Goal: Find specific page/section: Find specific page/section

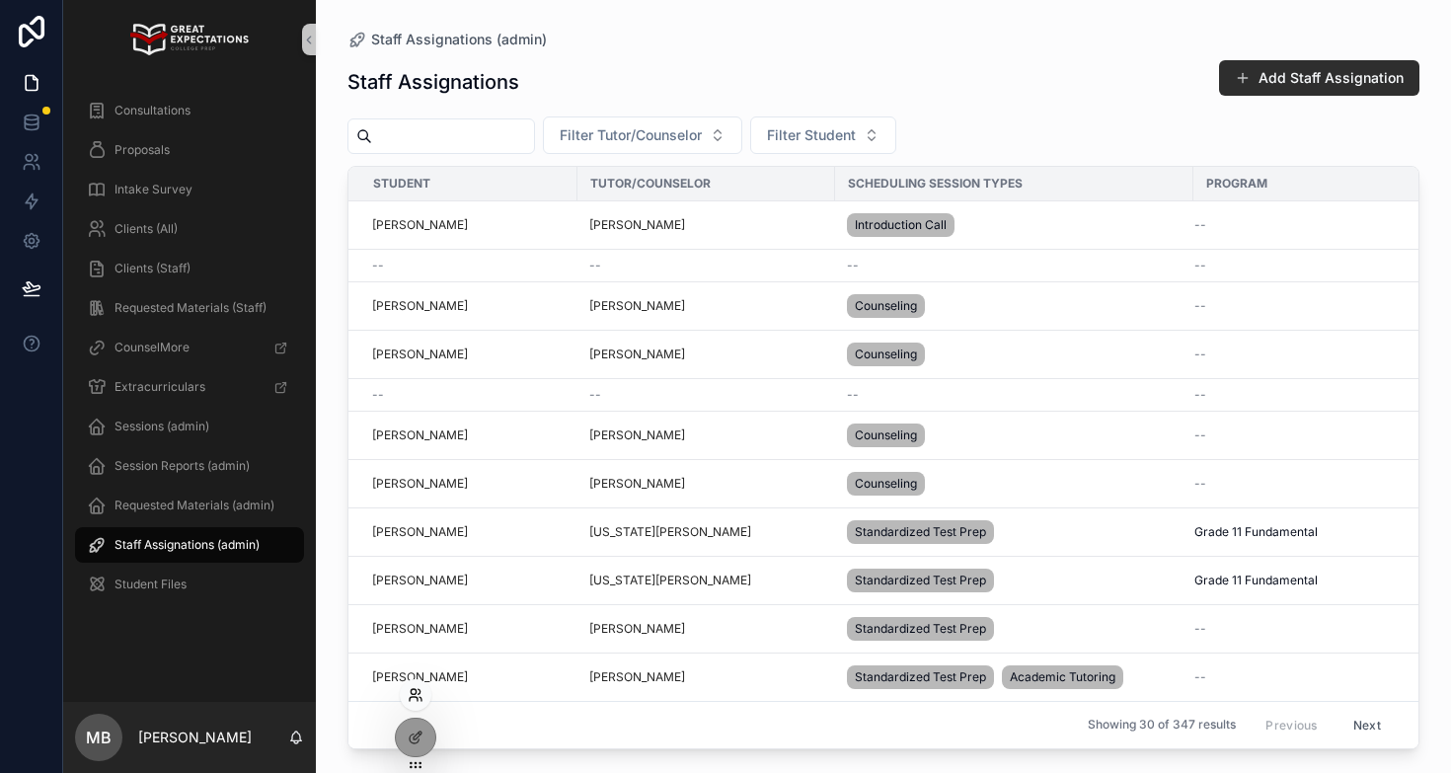
click at [414, 692] on icon at bounding box center [416, 695] width 16 height 16
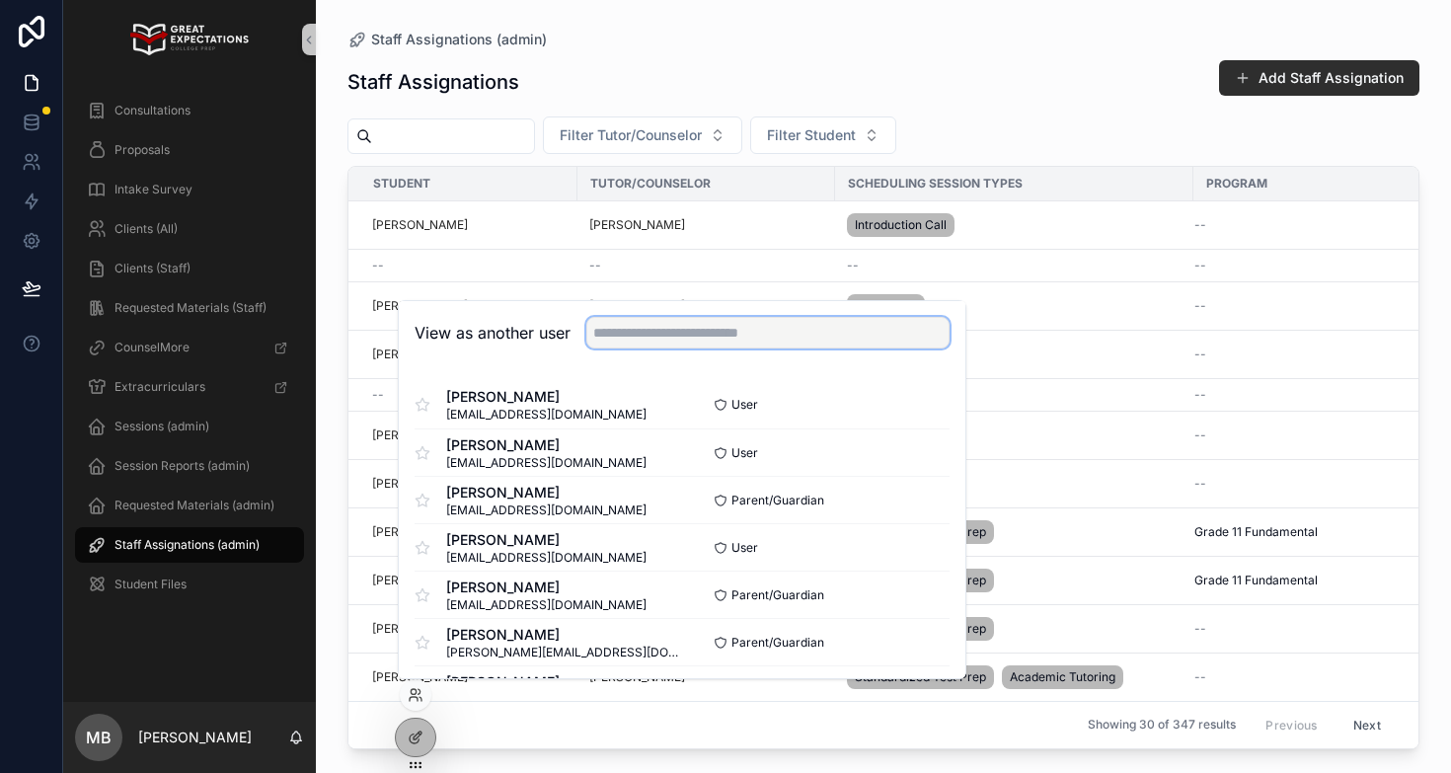
click at [692, 329] on input "text" at bounding box center [767, 333] width 363 height 32
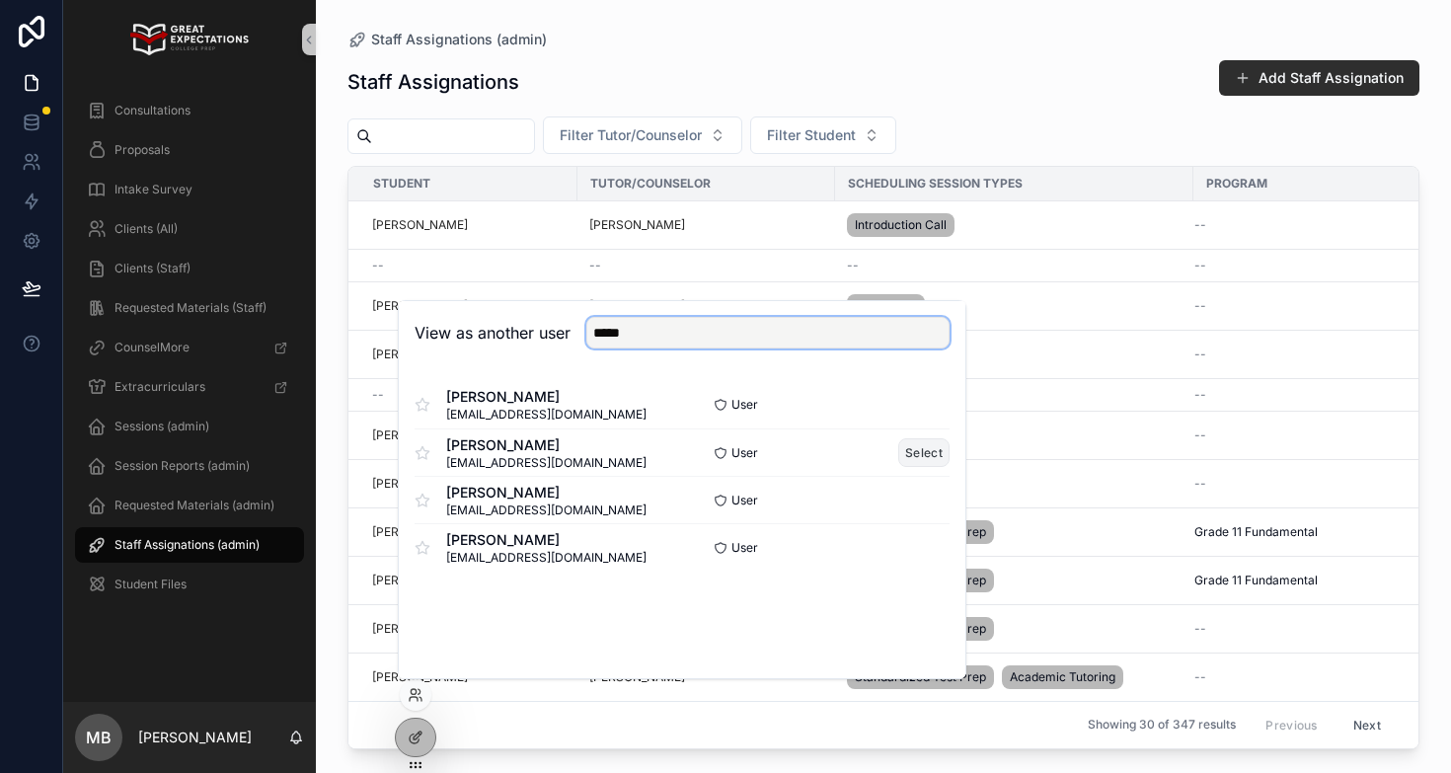
type input "*****"
click at [921, 459] on button "Select" at bounding box center [923, 452] width 51 height 29
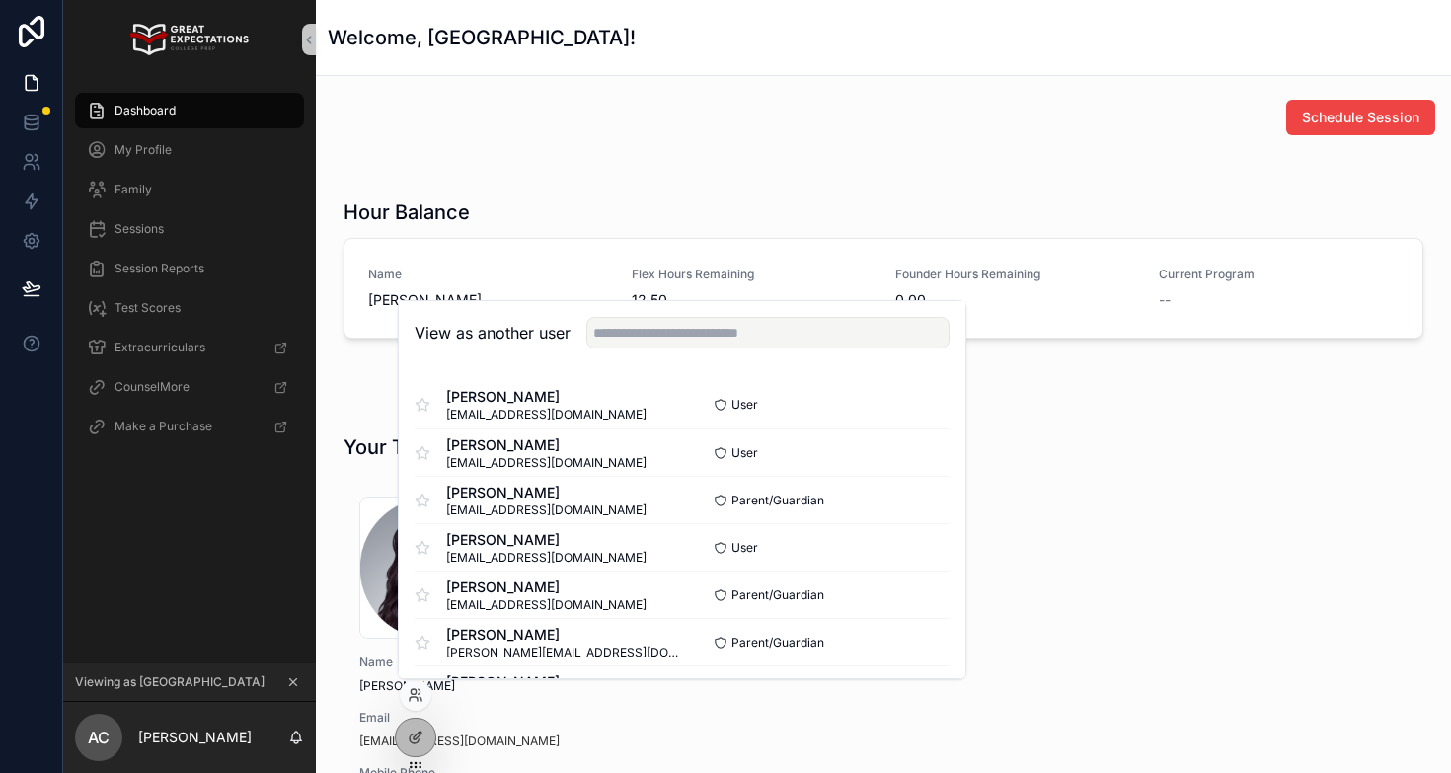
click at [206, 104] on div "Dashboard" at bounding box center [189, 111] width 205 height 32
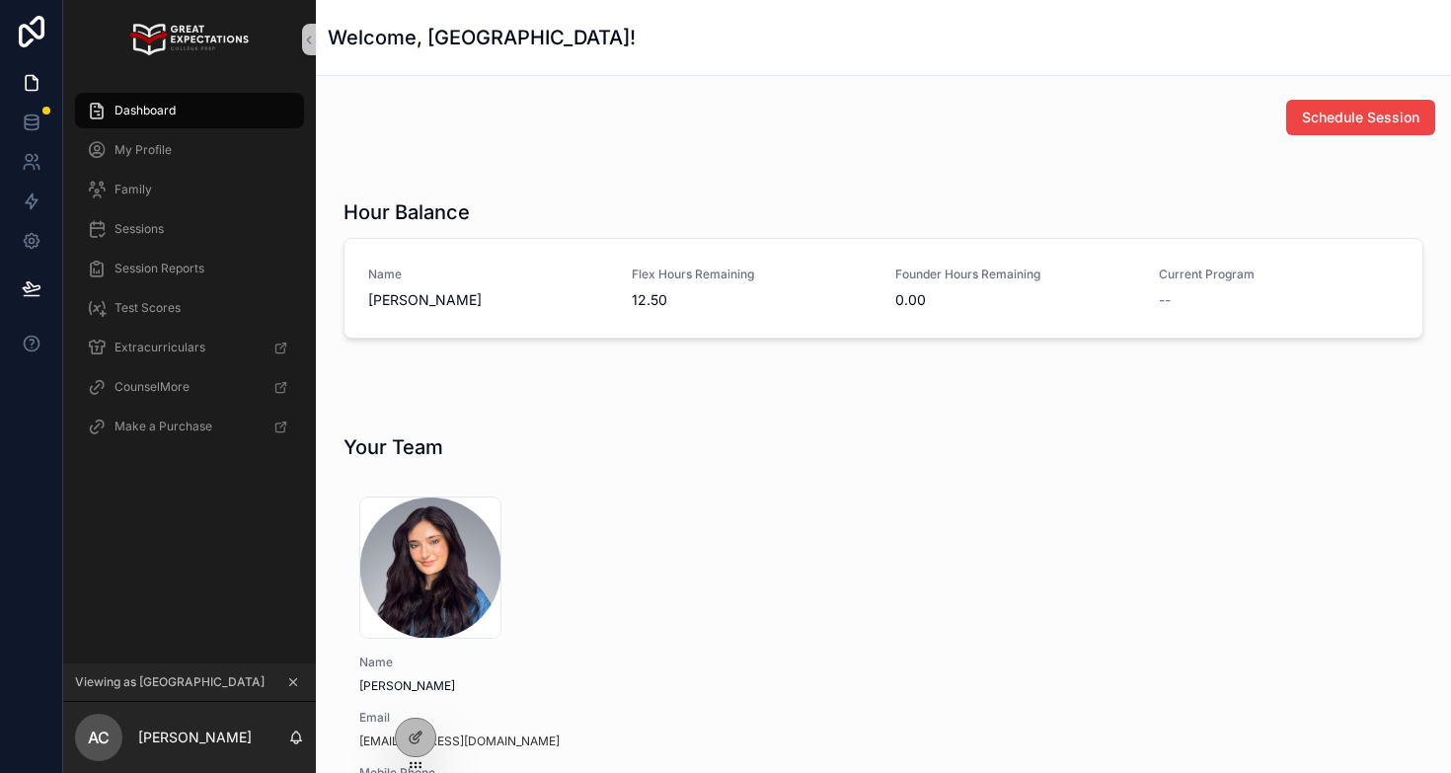
click at [197, 111] on div "Dashboard" at bounding box center [189, 111] width 205 height 32
click at [194, 270] on span "Session Reports" at bounding box center [159, 269] width 90 height 16
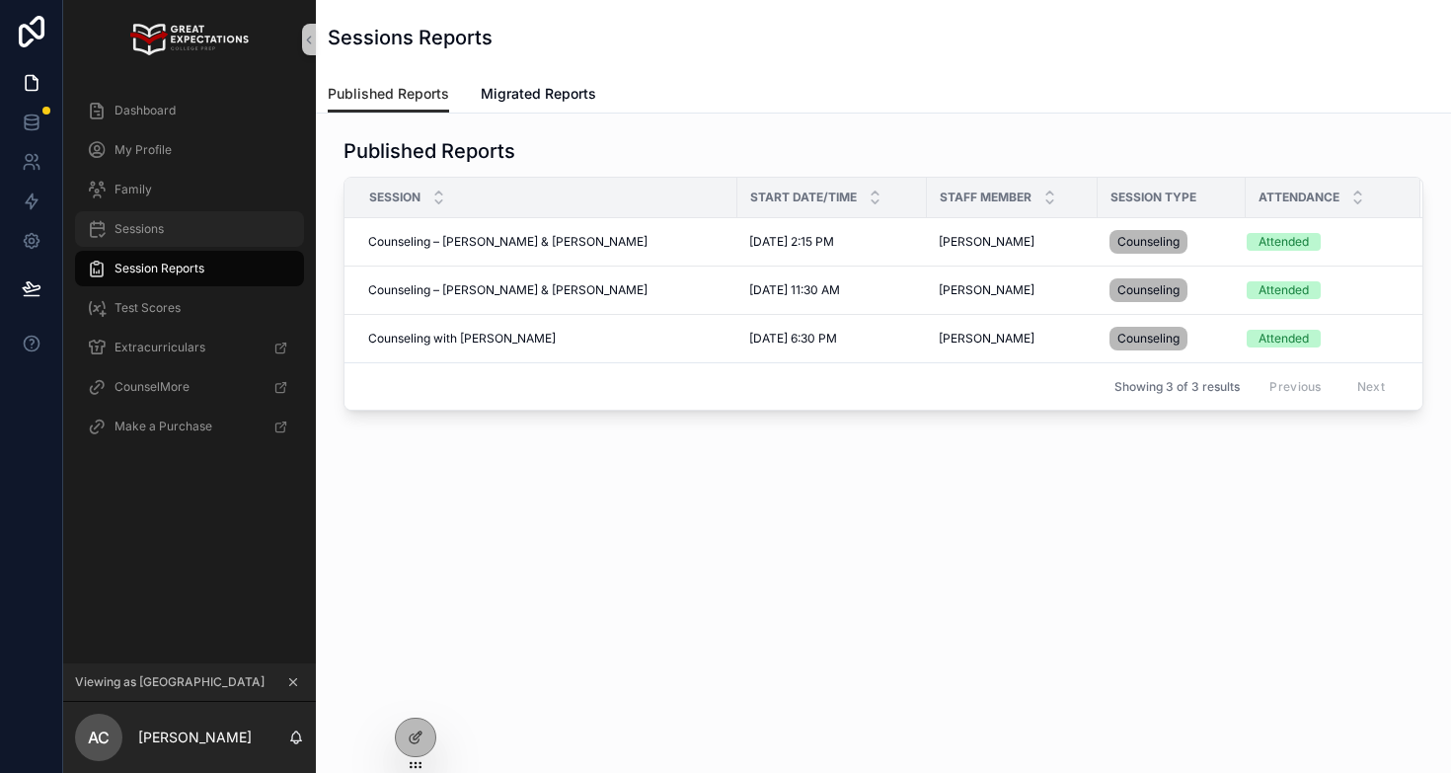
click at [163, 228] on span "Sessions" at bounding box center [138, 229] width 49 height 16
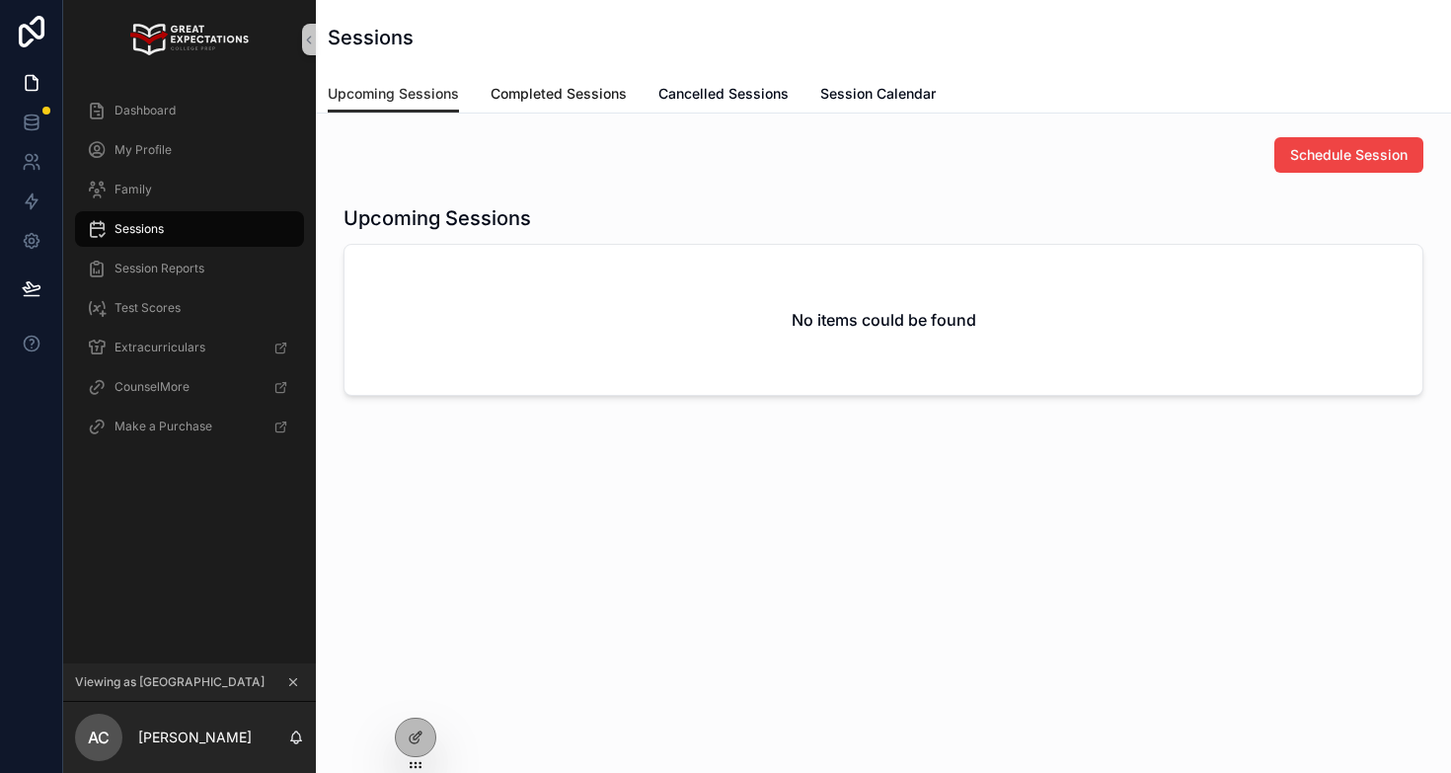
click at [539, 86] on span "Completed Sessions" at bounding box center [558, 94] width 136 height 20
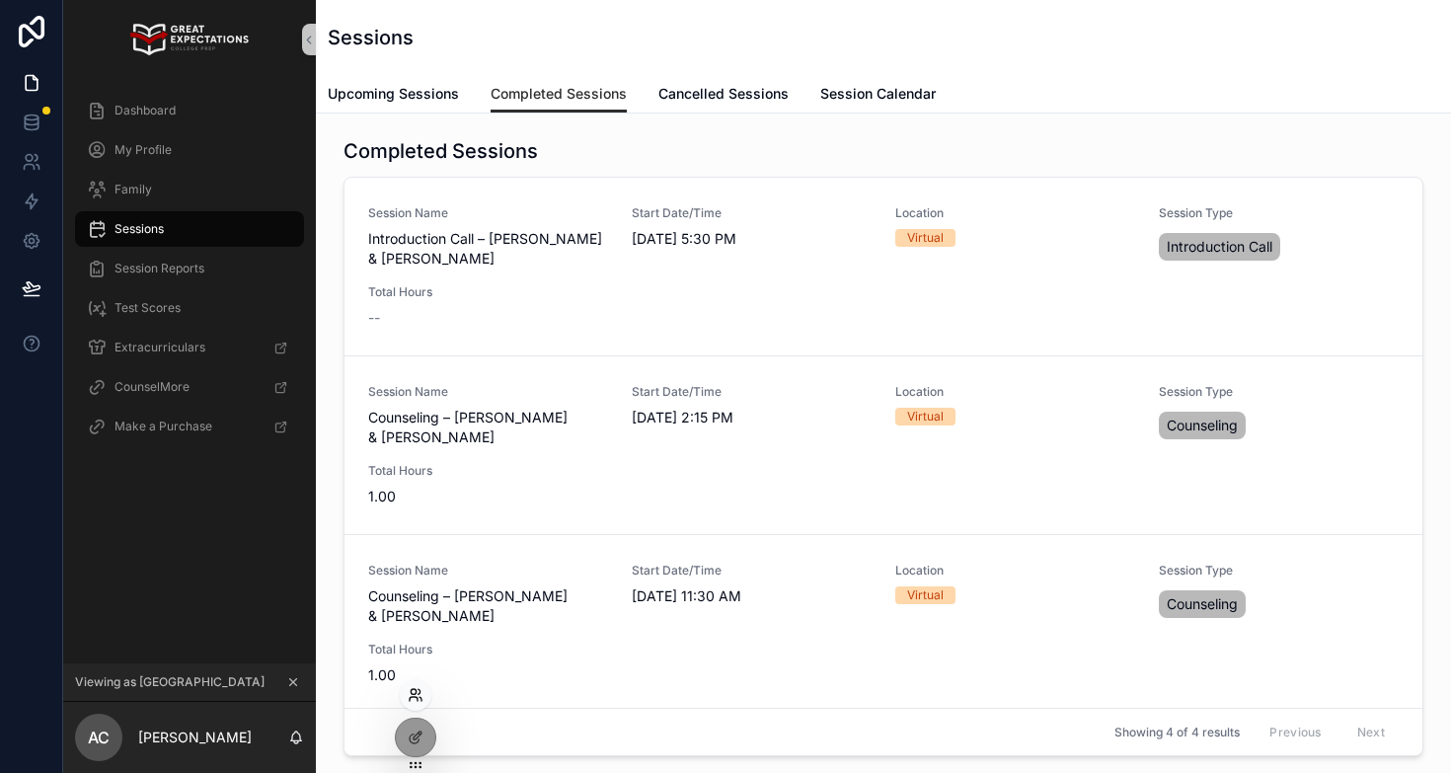
click at [408, 702] on icon at bounding box center [416, 695] width 16 height 16
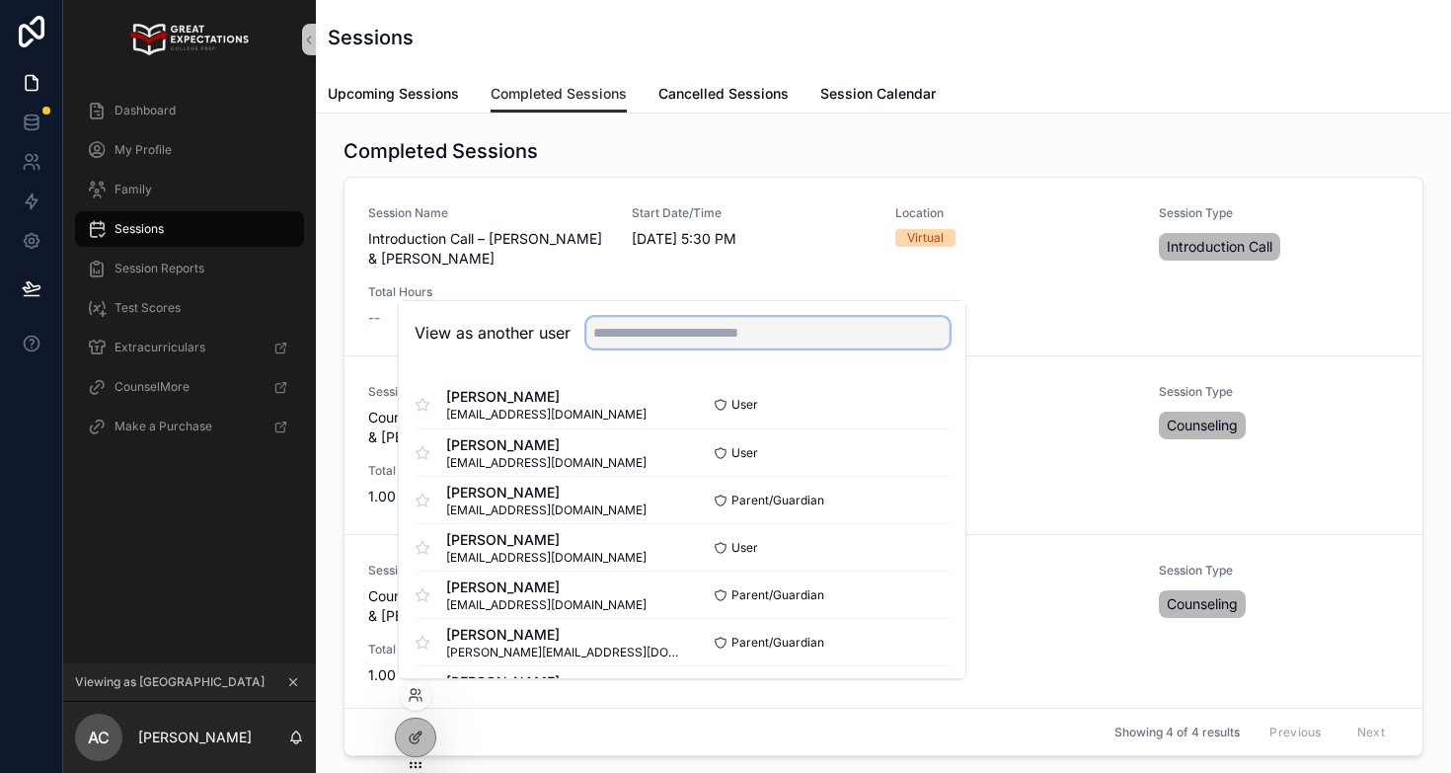
click at [693, 328] on input "text" at bounding box center [767, 333] width 363 height 32
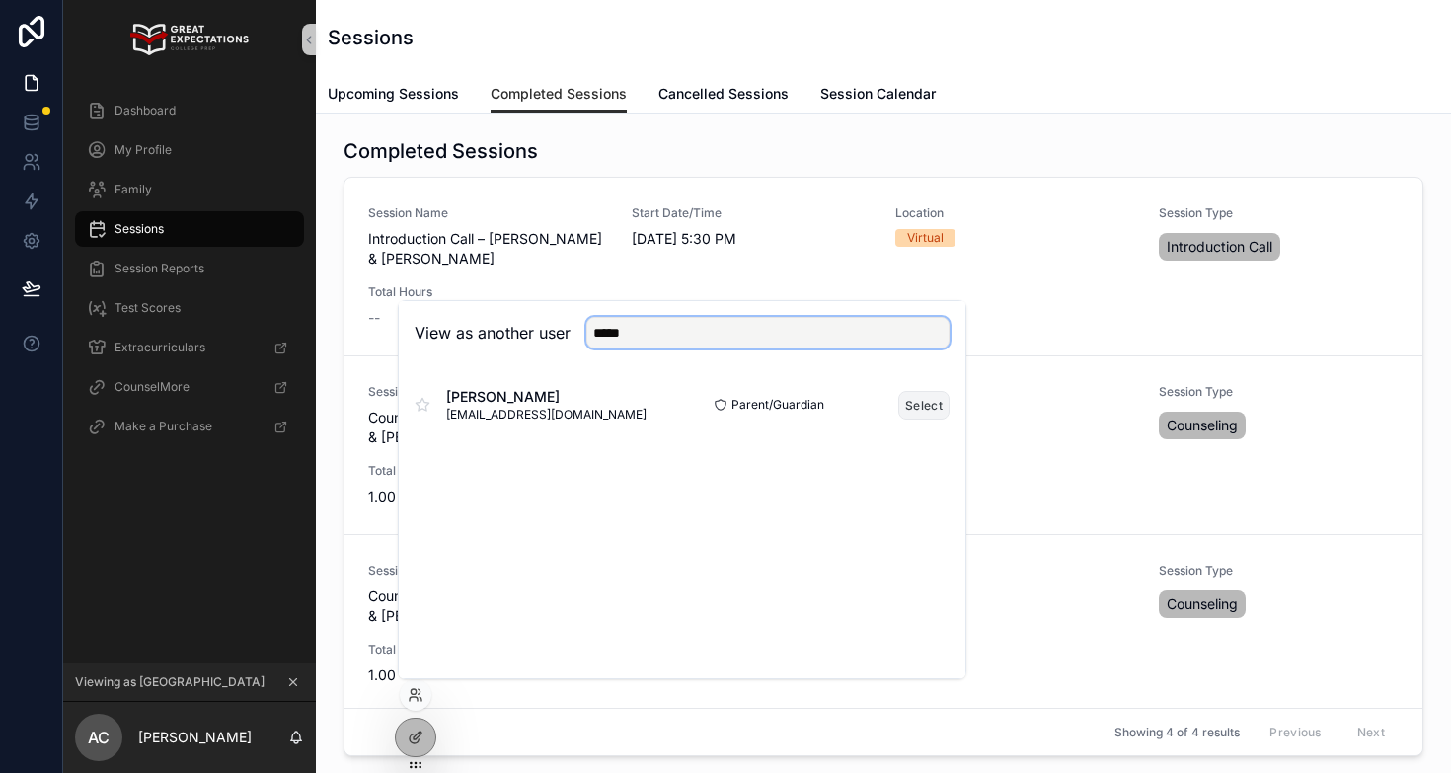
type input "*****"
click at [920, 409] on button "Select" at bounding box center [923, 405] width 51 height 29
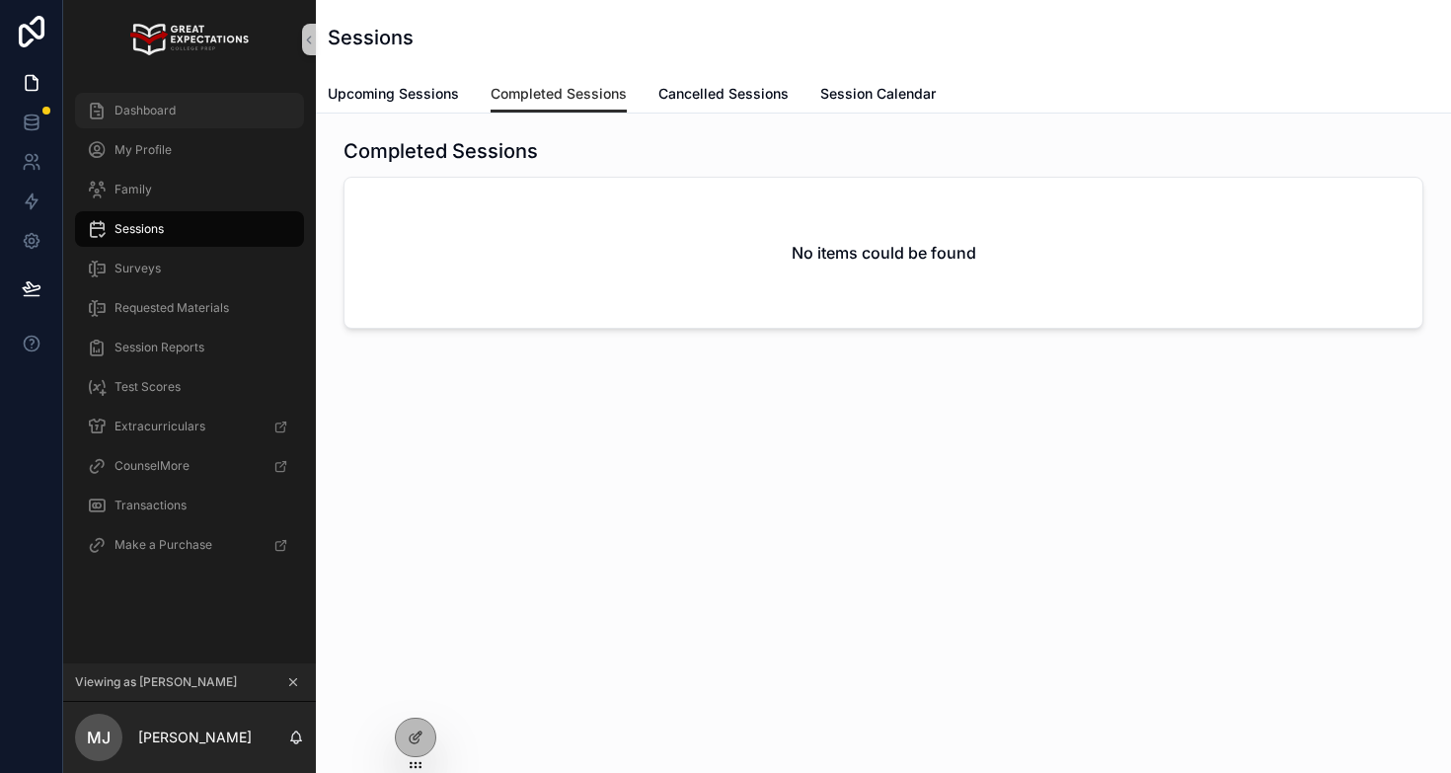
click at [169, 110] on span "Dashboard" at bounding box center [144, 111] width 61 height 16
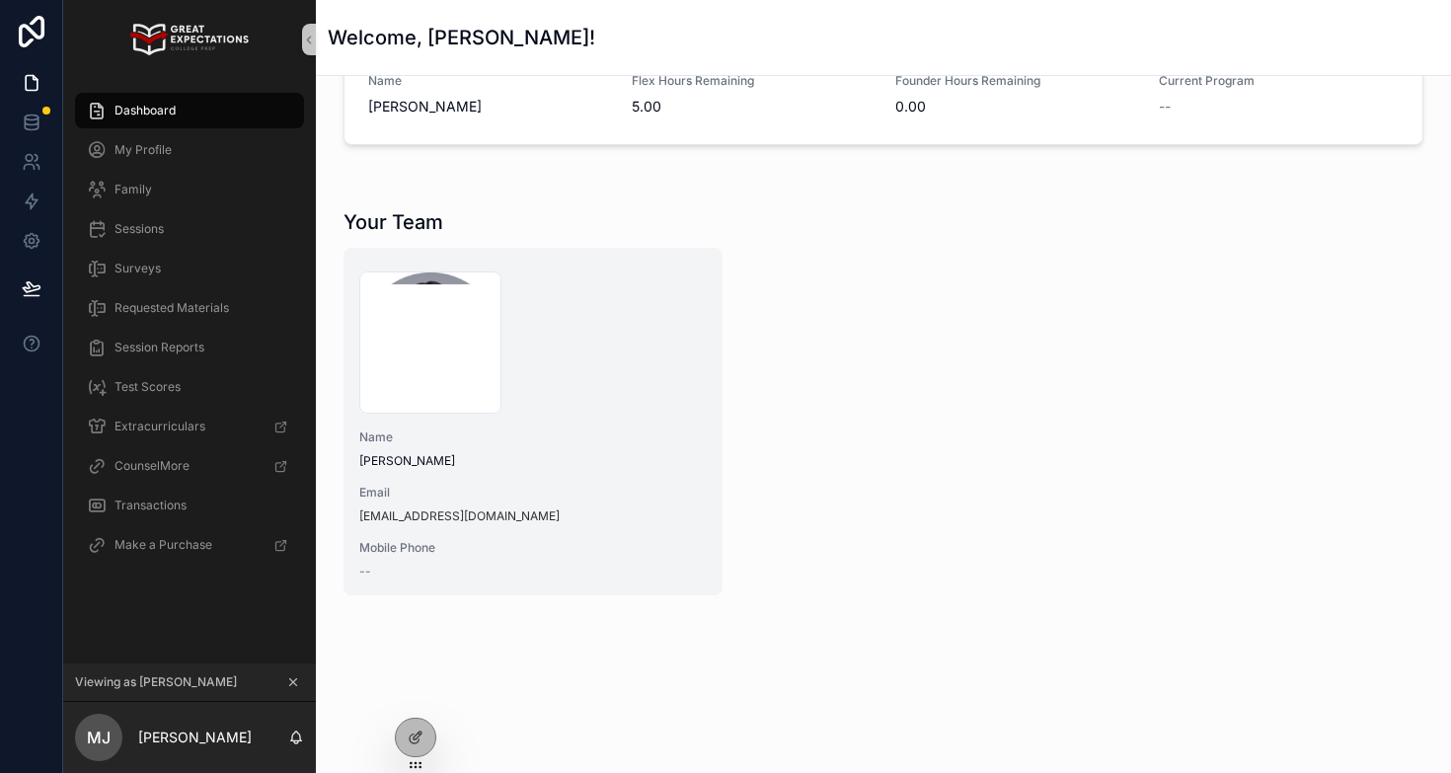
scroll to position [98, 0]
